Goal: Task Accomplishment & Management: Complete application form

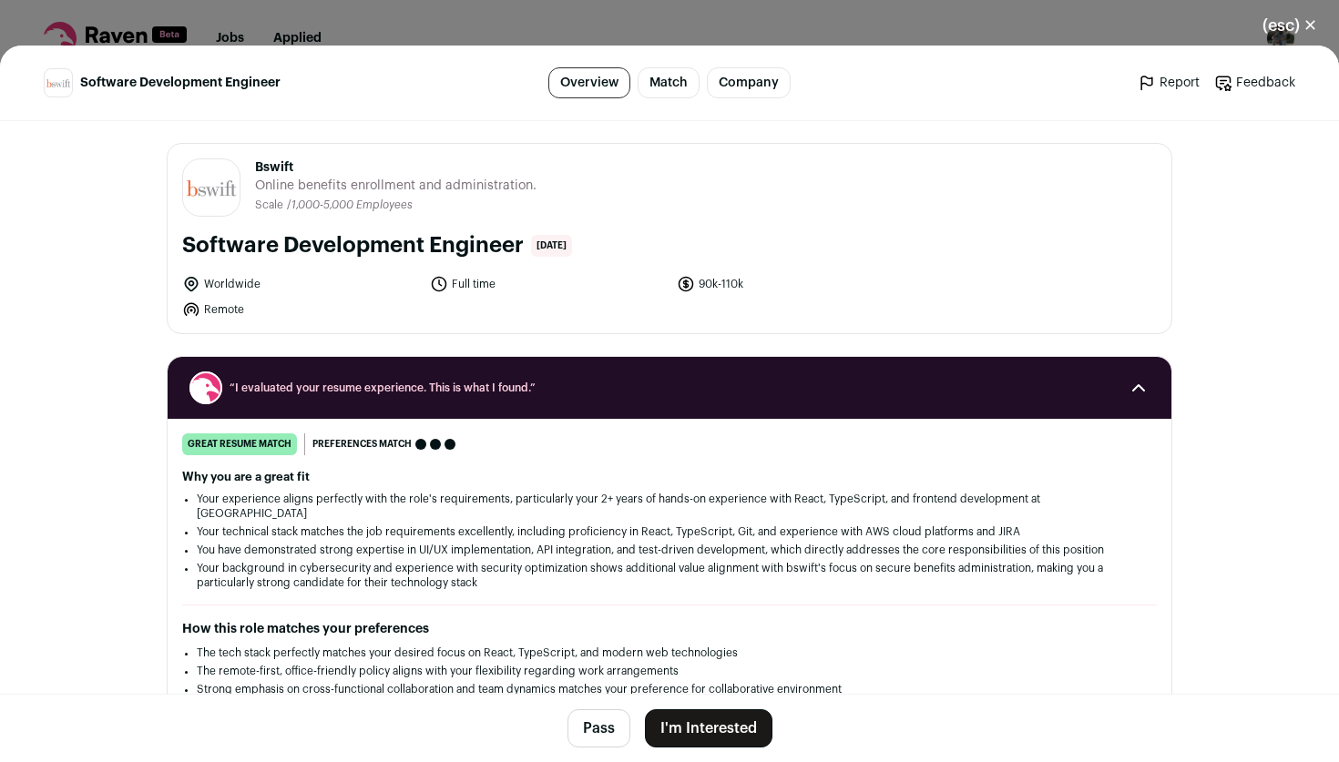
click at [861, 372] on h2 "“I evaluated your resume experience. This is what I found.”" at bounding box center [669, 388] width 960 height 33
click at [1144, 386] on icon "Close modal via background" at bounding box center [1139, 388] width 22 height 22
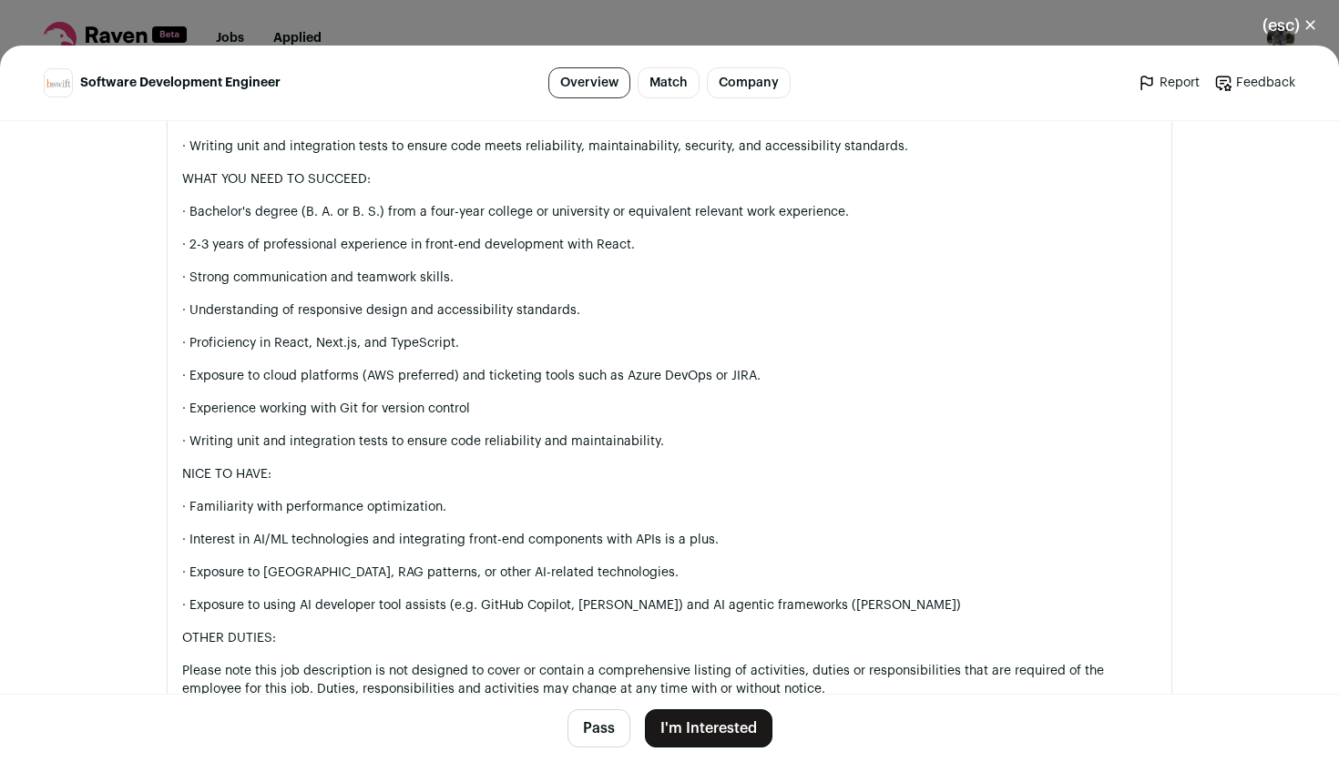
scroll to position [1267, 0]
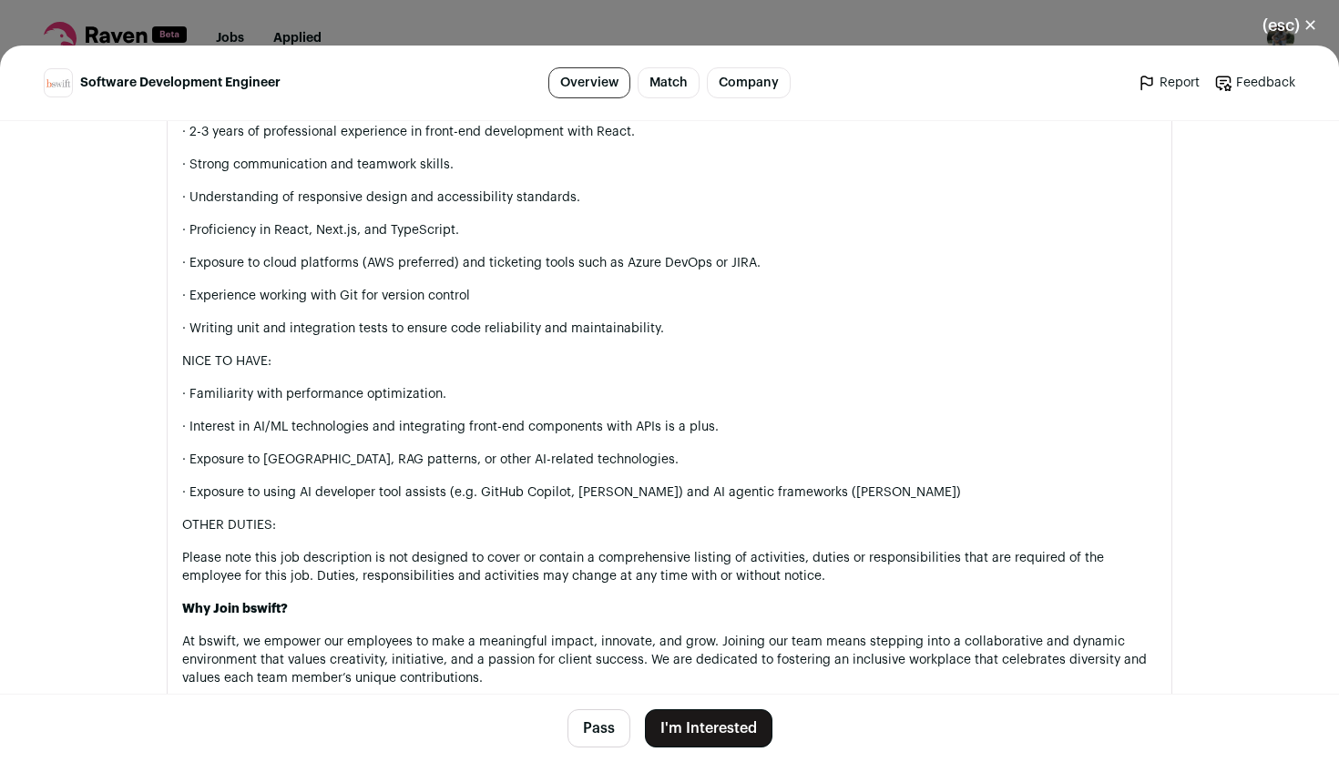
click at [688, 725] on button "I'm Interested" at bounding box center [709, 729] width 128 height 38
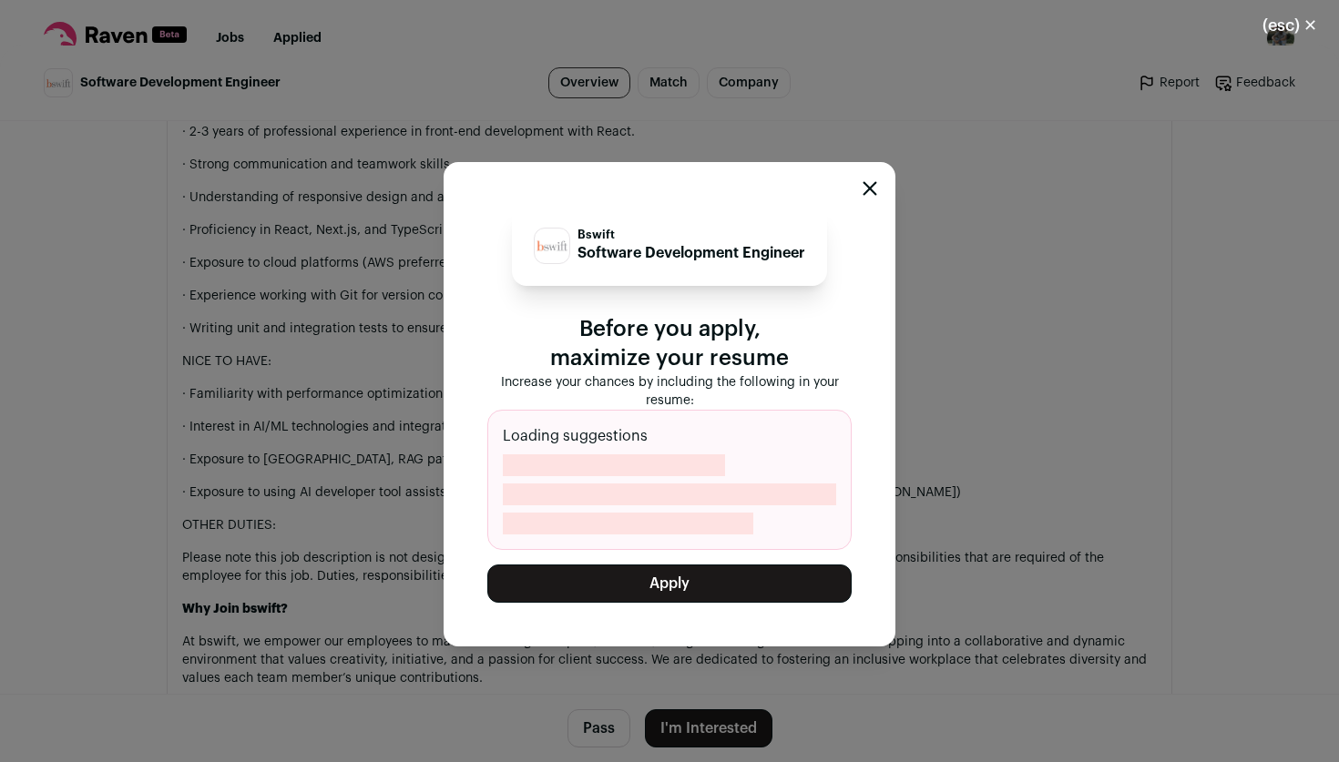
click at [718, 587] on button "Apply" at bounding box center [669, 584] width 364 height 38
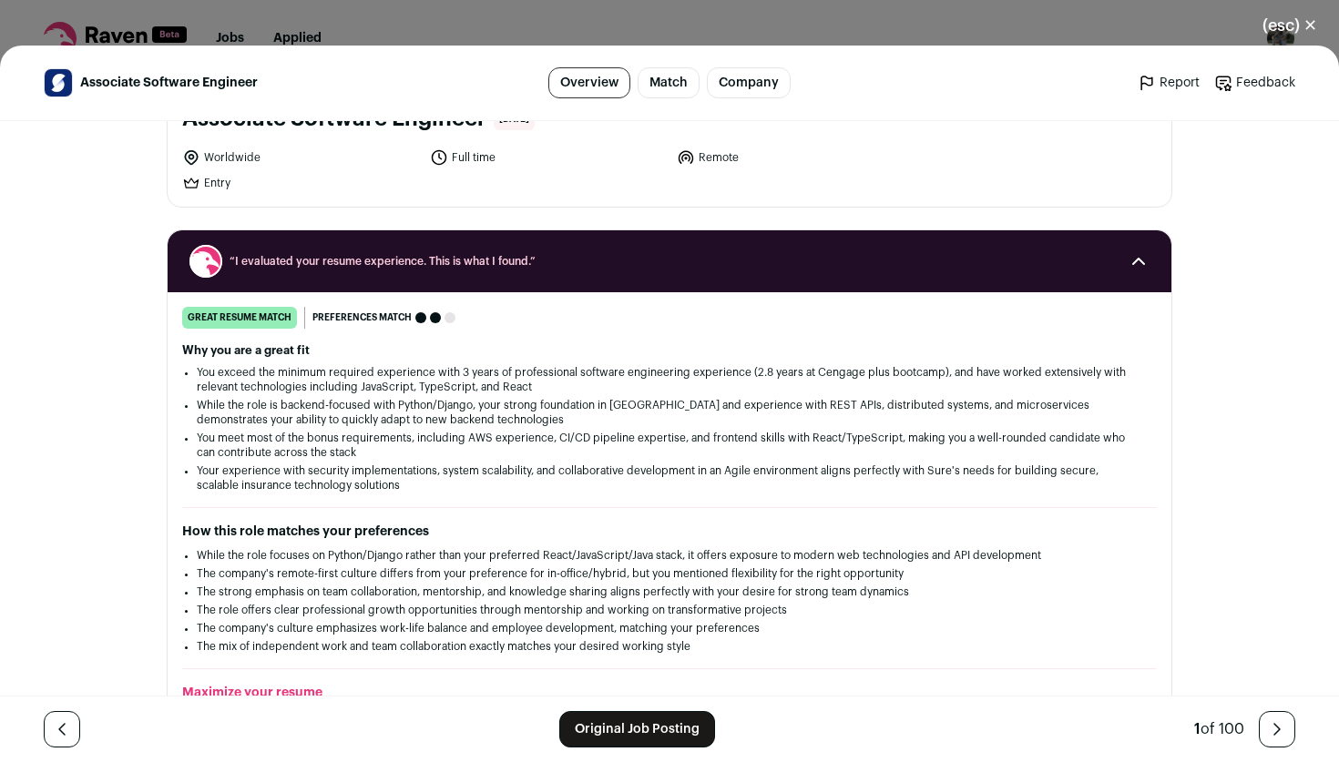
scroll to position [180, 0]
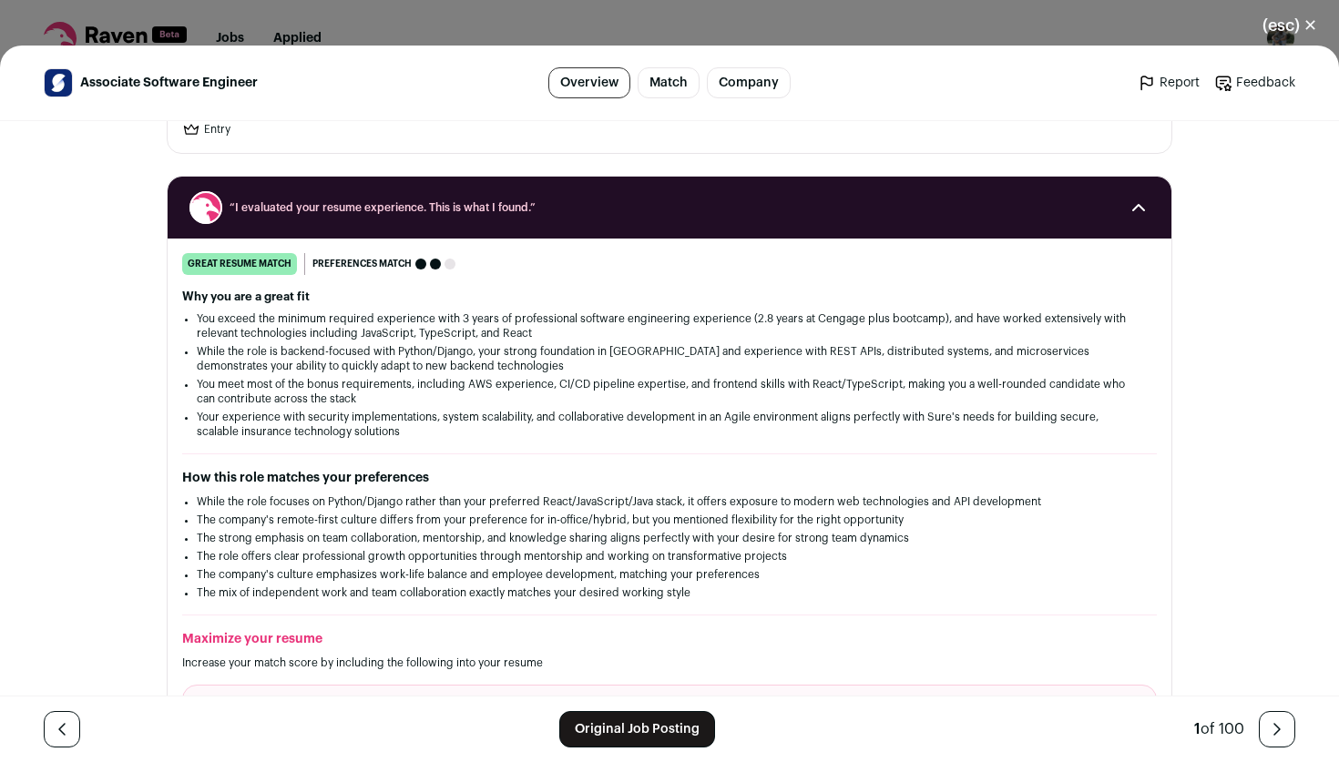
click at [609, 731] on link "Original Job Posting" at bounding box center [637, 729] width 156 height 36
click at [1313, 20] on button "(esc) ✕" at bounding box center [1290, 25] width 98 height 40
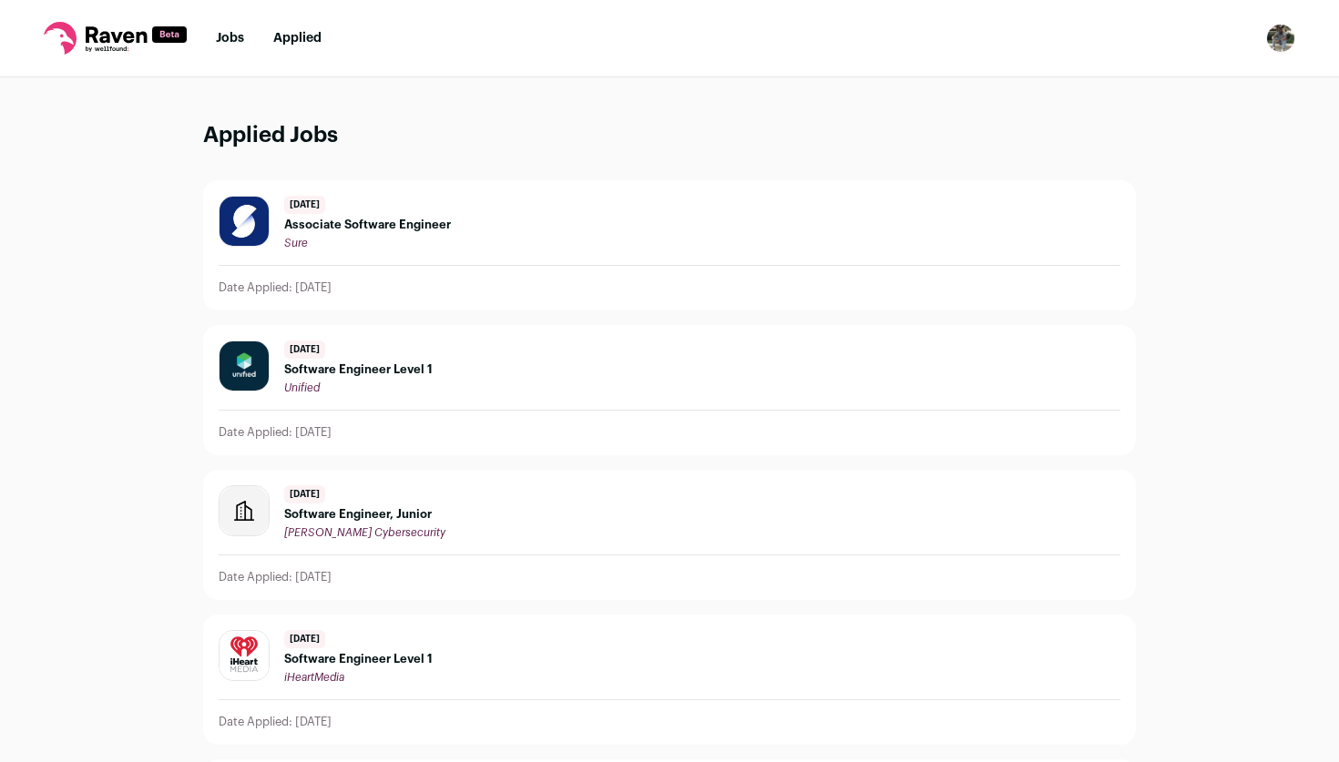
click at [1283, 41] on img "Open dropdown" at bounding box center [1280, 38] width 29 height 29
click at [1184, 92] on link "Settings" at bounding box center [1193, 85] width 201 height 44
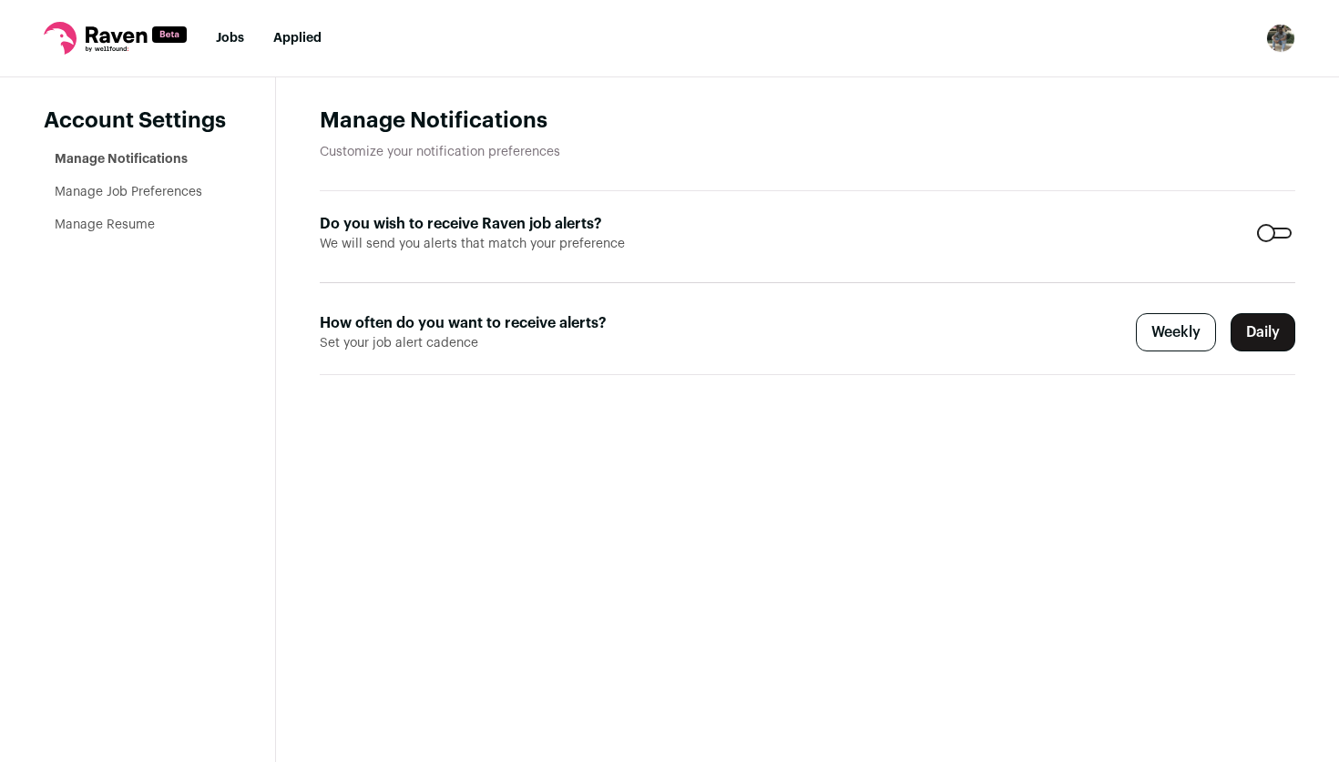
click at [108, 228] on link "Manage Resume" at bounding box center [105, 225] width 100 height 13
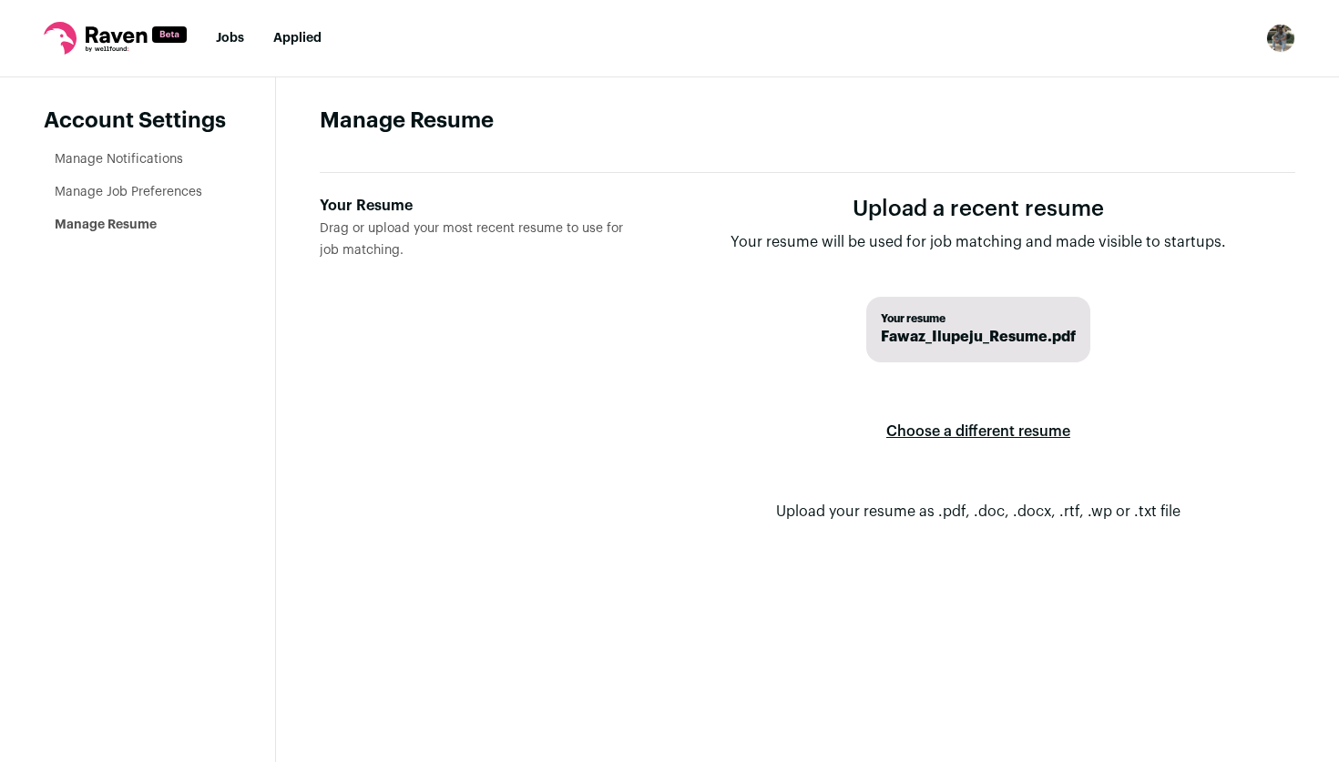
click at [970, 436] on label "Choose a different resume" at bounding box center [978, 431] width 184 height 51
click at [0, 0] on input "Your Resume Drag or upload your most recent resume to use for job matching." at bounding box center [0, 0] width 0 height 0
click at [232, 38] on link "Jobs" at bounding box center [230, 38] width 28 height 13
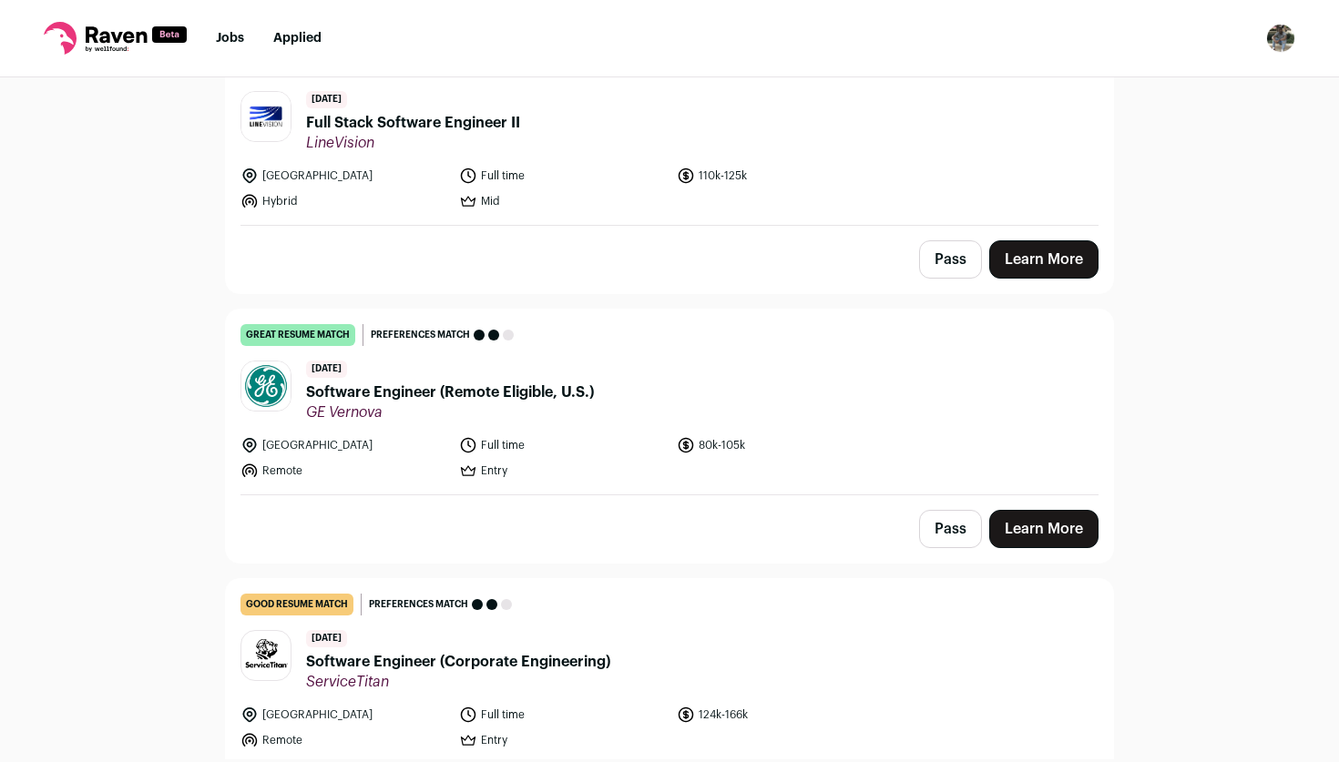
scroll to position [1948, 0]
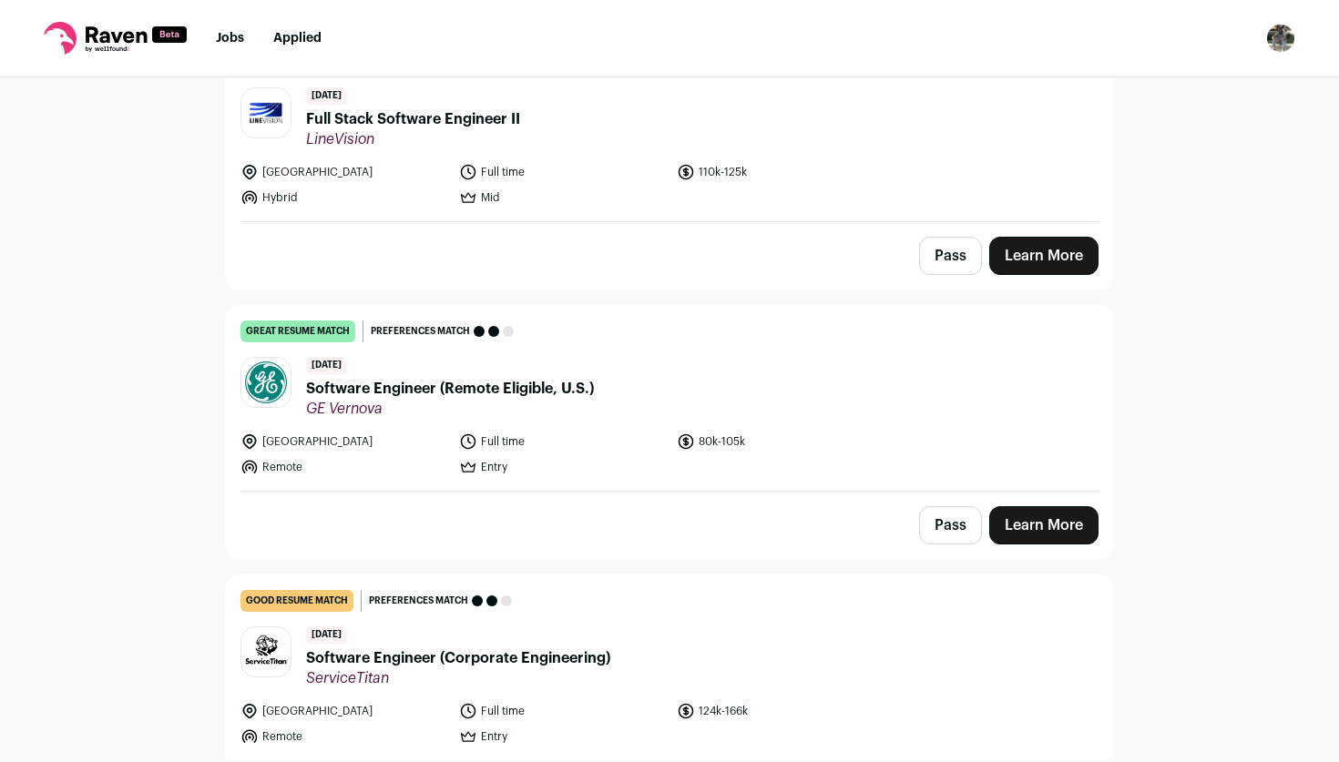
click at [427, 384] on span "Software Engineer (Remote Eligible, U.S.)" at bounding box center [450, 389] width 288 height 22
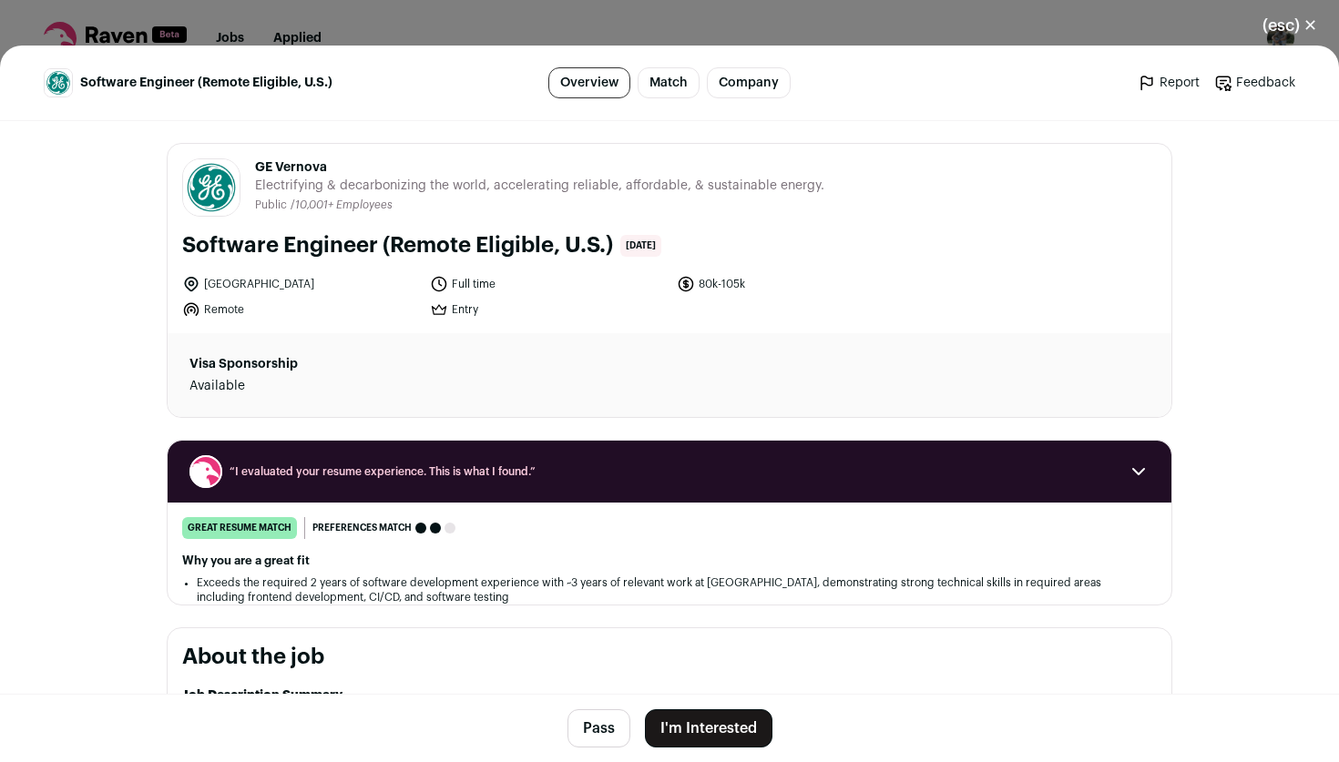
click at [726, 732] on button "I'm Interested" at bounding box center [709, 729] width 128 height 38
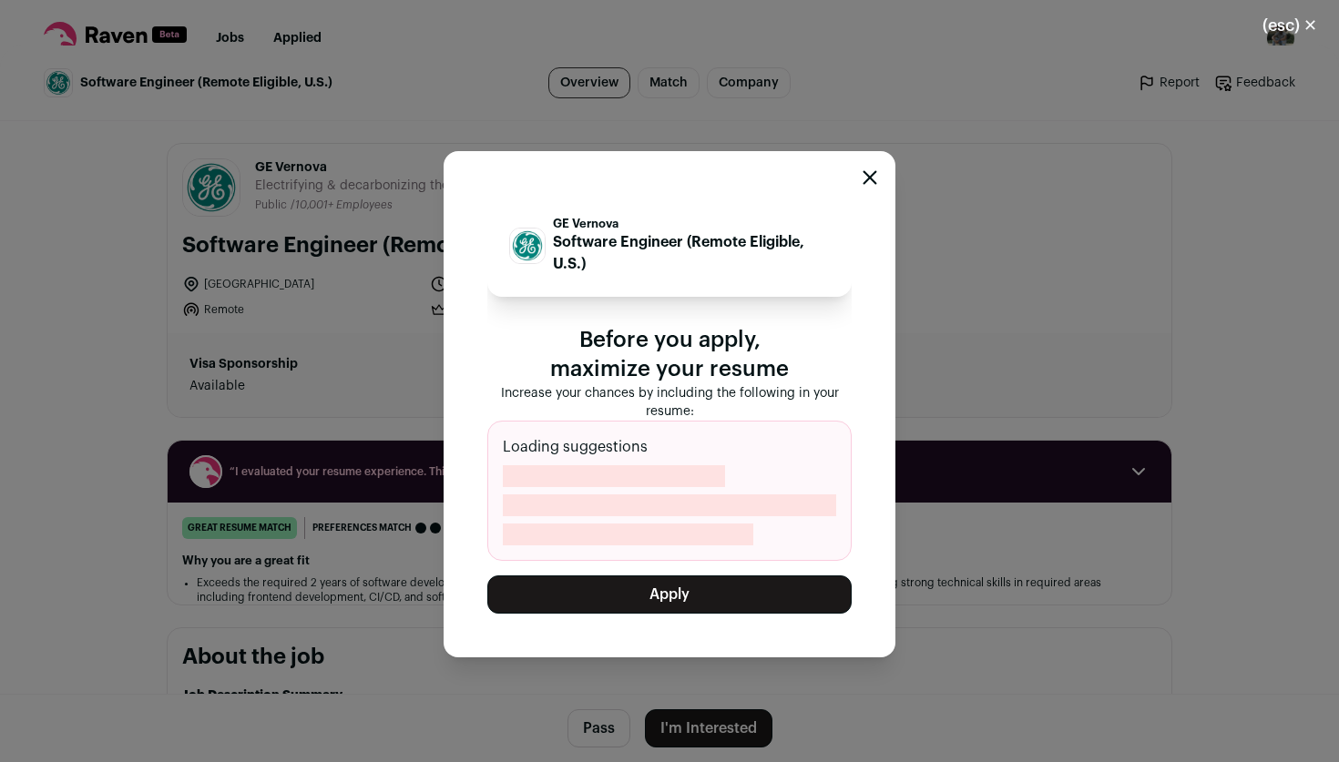
click at [742, 591] on button "Apply" at bounding box center [669, 595] width 364 height 38
